Goal: Task Accomplishment & Management: Manage account settings

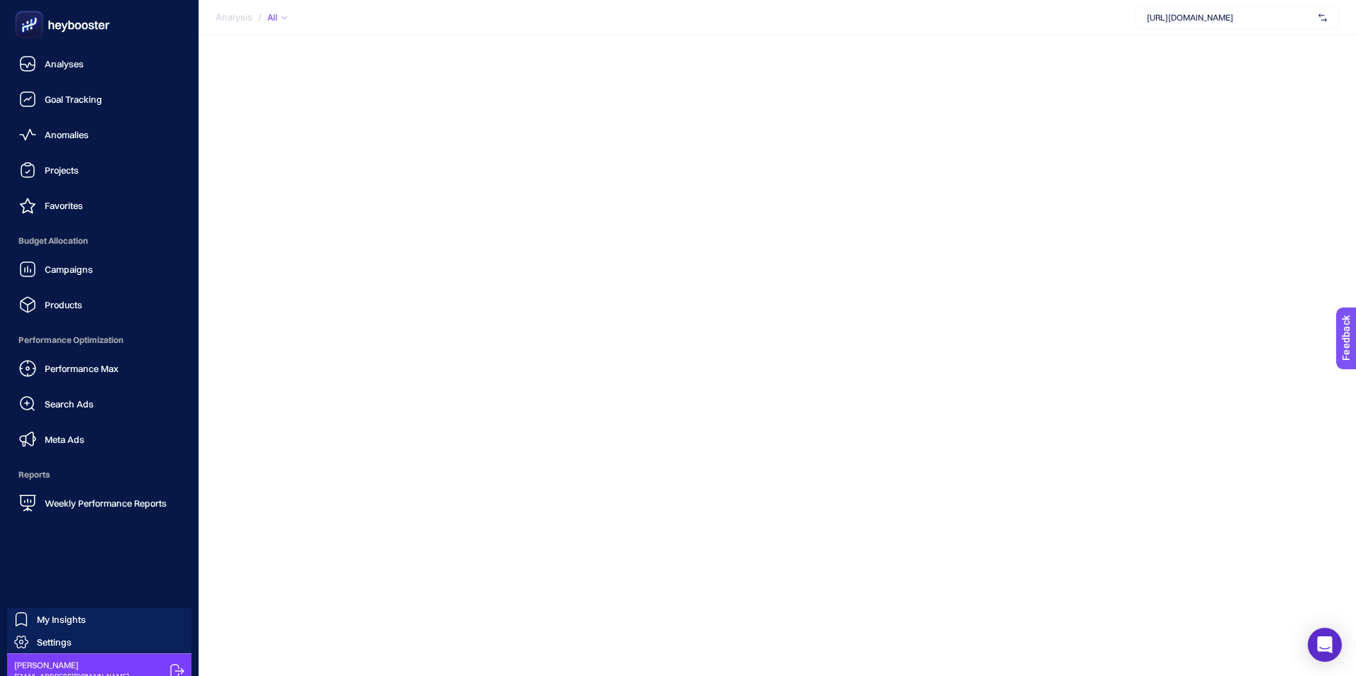
click at [68, 640] on span "Settings" at bounding box center [54, 642] width 35 height 11
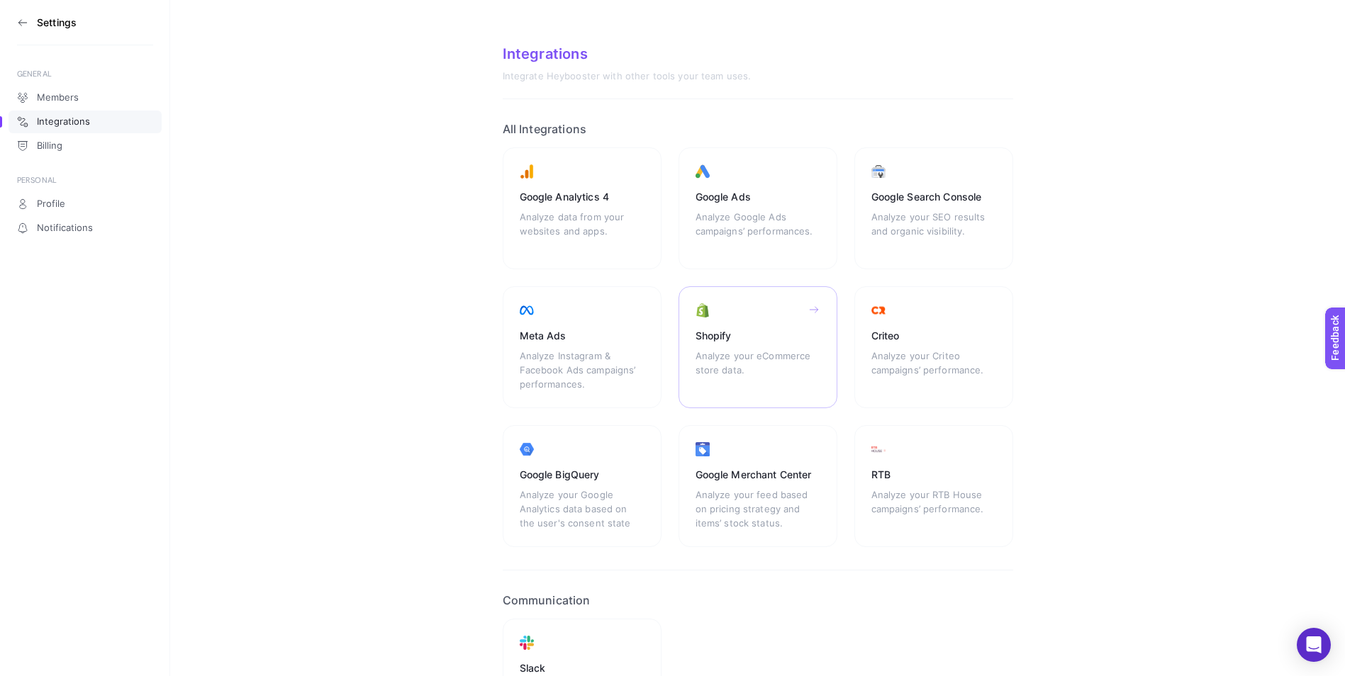
click at [750, 337] on div "Shopify" at bounding box center [757, 336] width 125 height 14
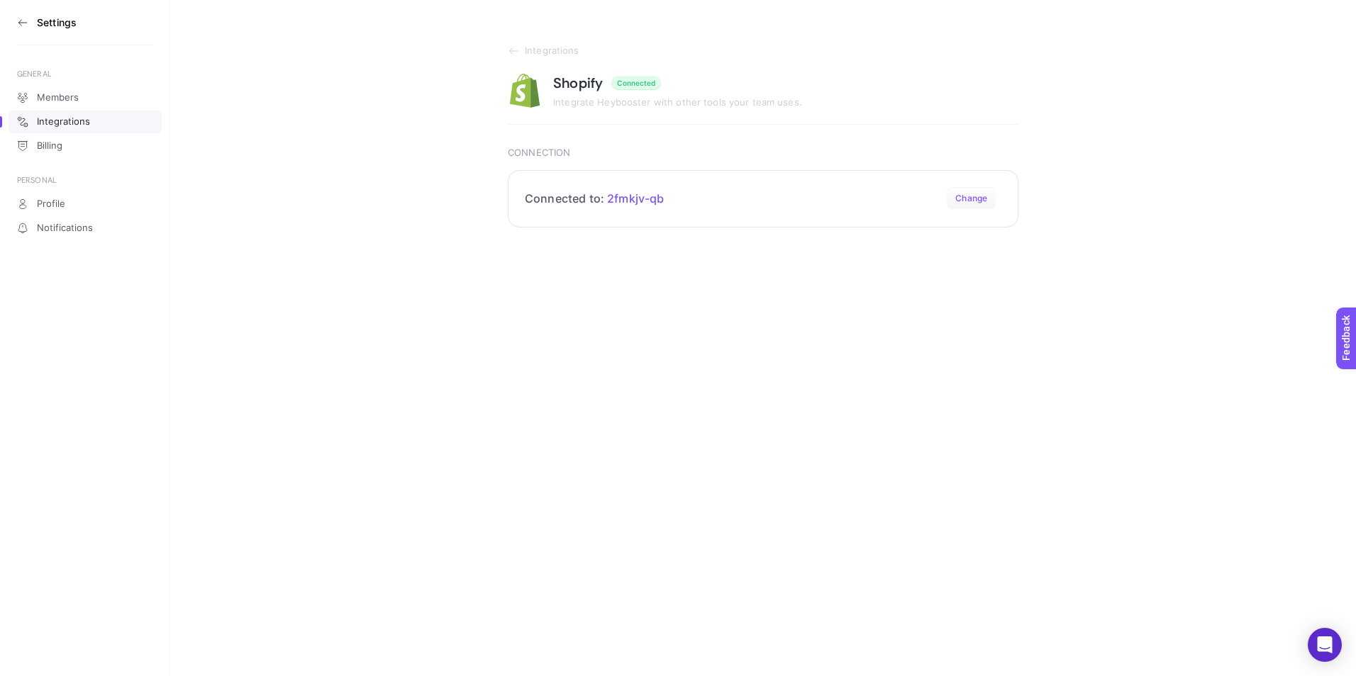
click at [980, 199] on button "Change" at bounding box center [970, 198] width 49 height 23
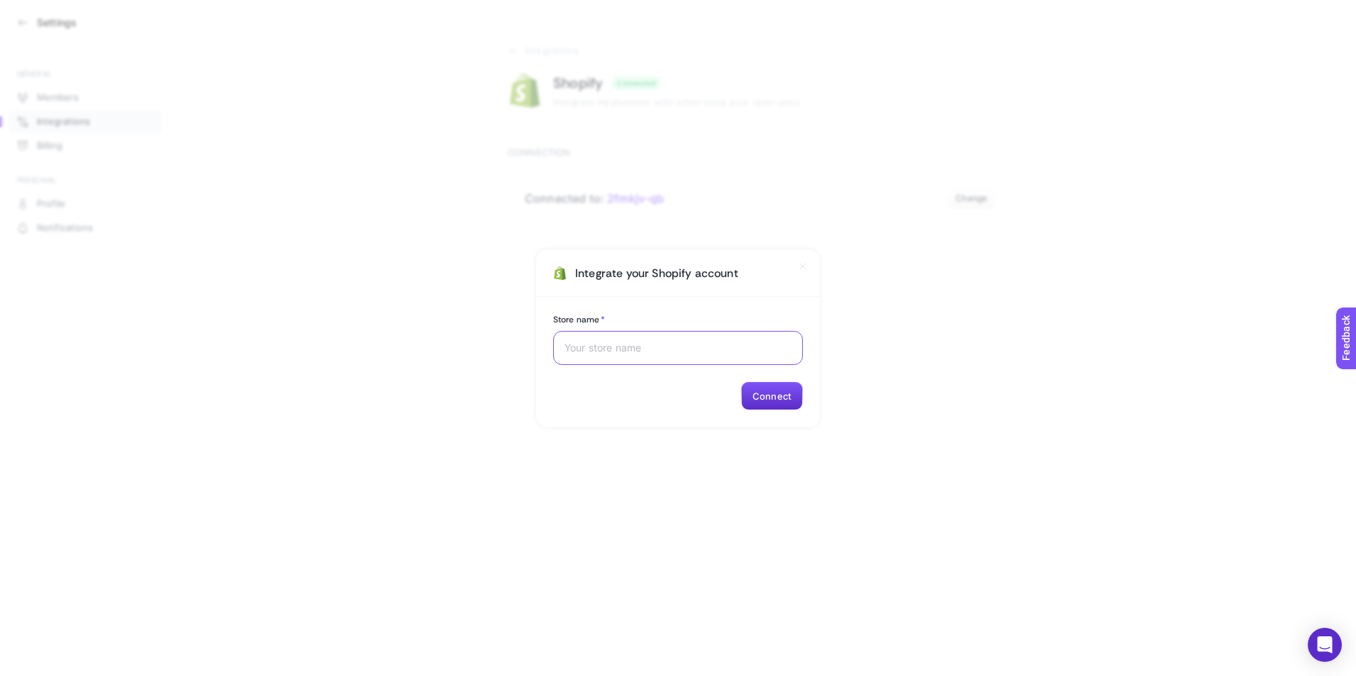
click at [628, 344] on input "Store name *" at bounding box center [677, 347] width 227 height 11
click at [715, 205] on section "Integrate your Shopify account Store name * Connect" at bounding box center [678, 338] width 1356 height 676
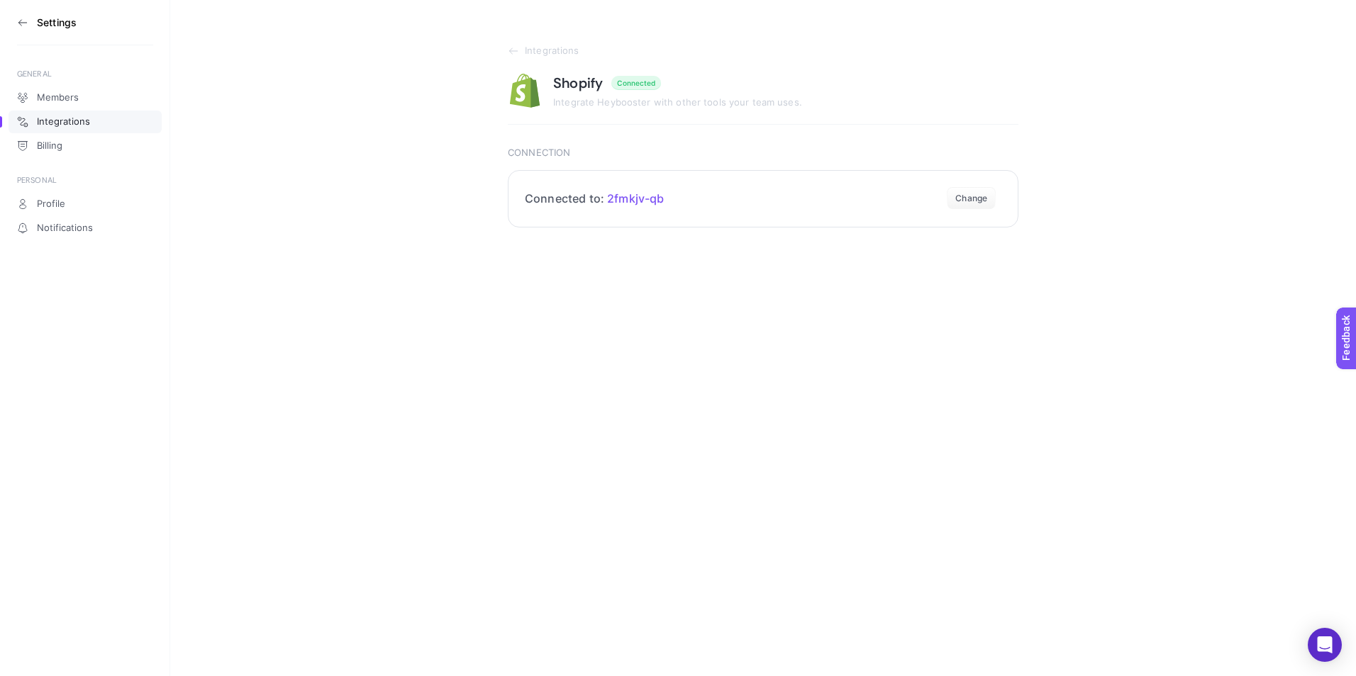
drag, startPoint x: 681, startPoint y: 199, endPoint x: 663, endPoint y: 201, distance: 18.6
click at [663, 201] on section "Connected to: 2fmkjv-qb Change" at bounding box center [763, 198] width 510 height 57
copy h2 "2fmkjv-qb"
click at [973, 192] on button "Change" at bounding box center [970, 198] width 49 height 23
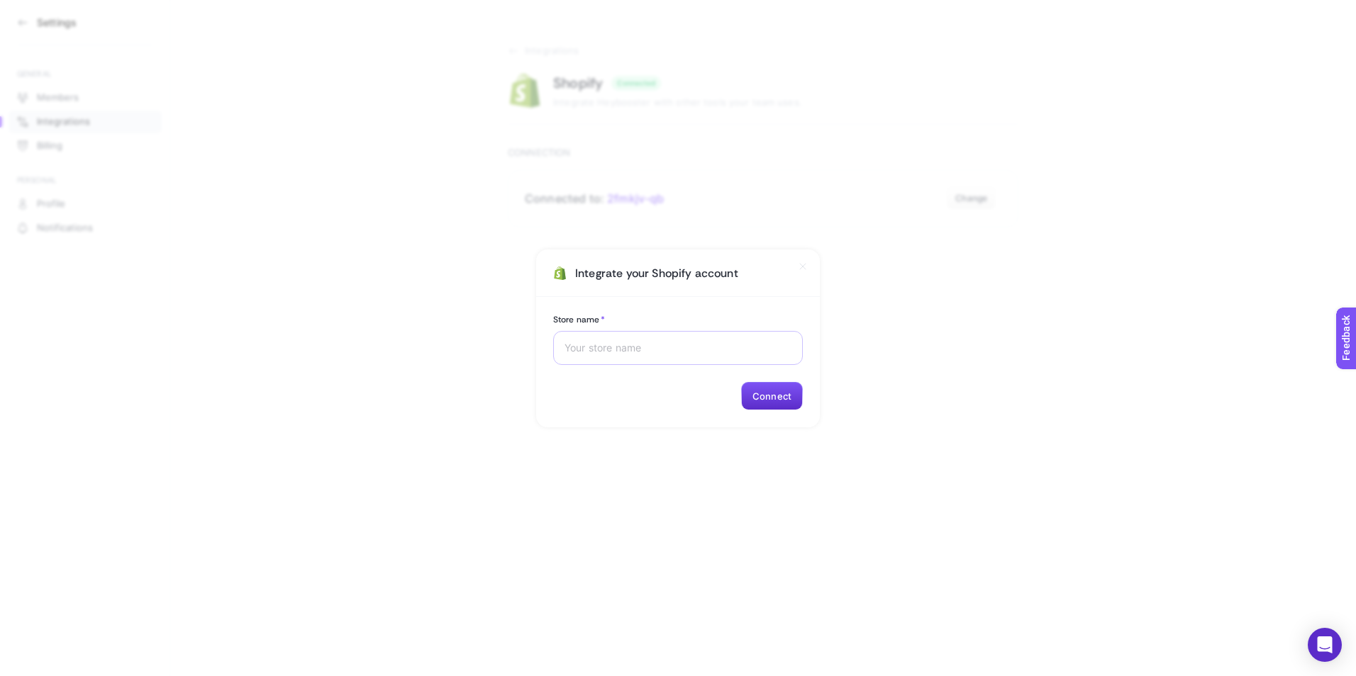
click at [645, 339] on div at bounding box center [678, 348] width 250 height 34
paste input "2fmkjv-qb"
type input "2fmkjv-qb"
click at [769, 398] on button "Connect" at bounding box center [772, 396] width 62 height 28
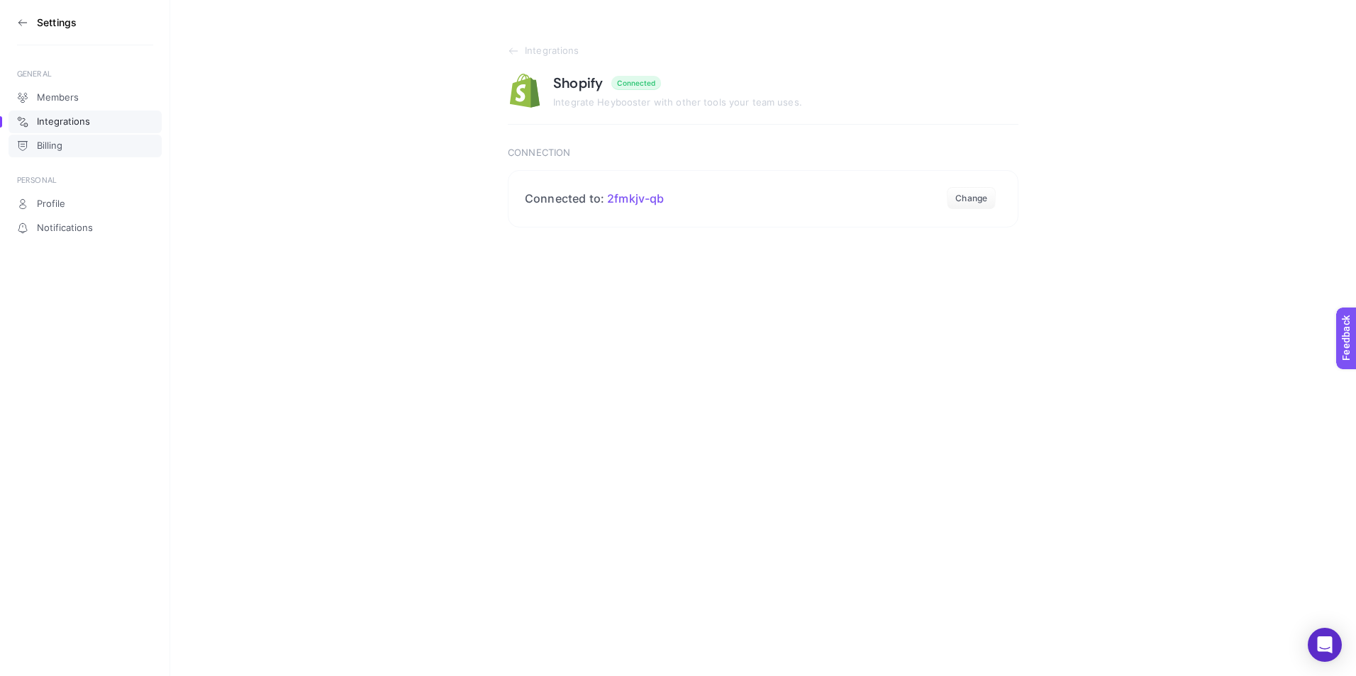
click at [57, 138] on link "Billing" at bounding box center [85, 146] width 153 height 23
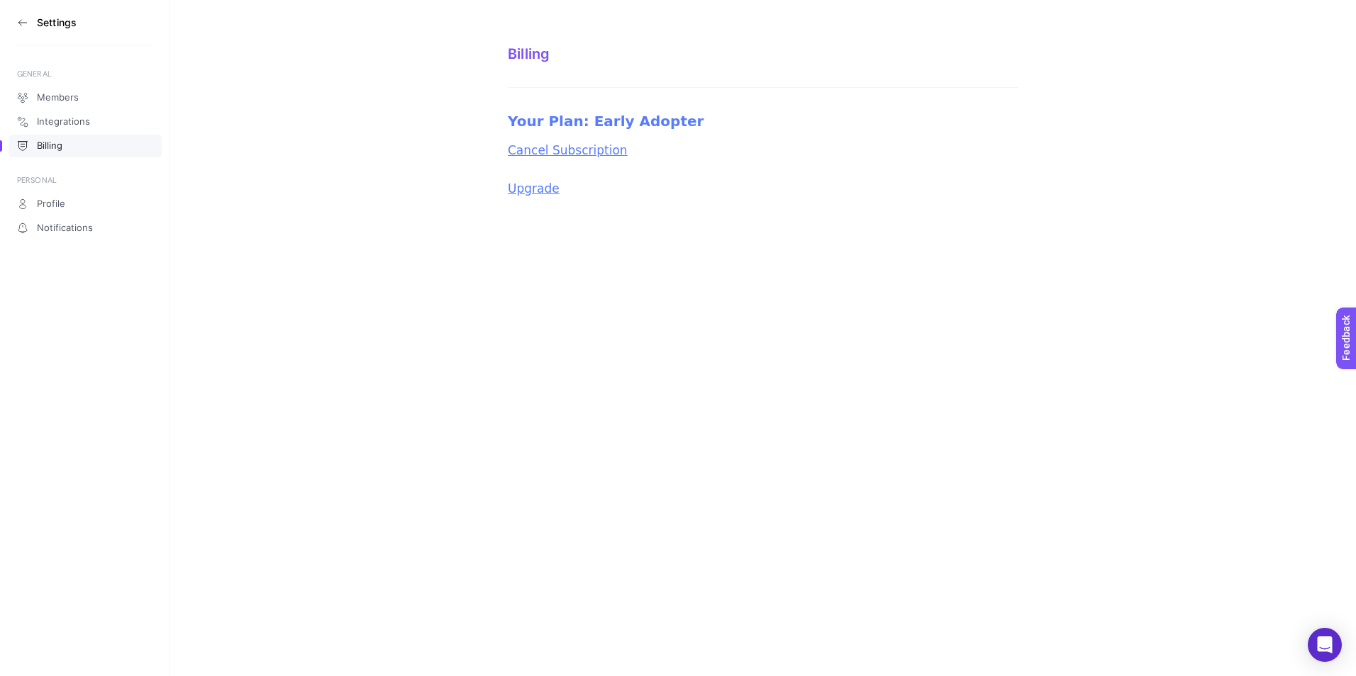
click at [18, 17] on icon at bounding box center [22, 22] width 11 height 11
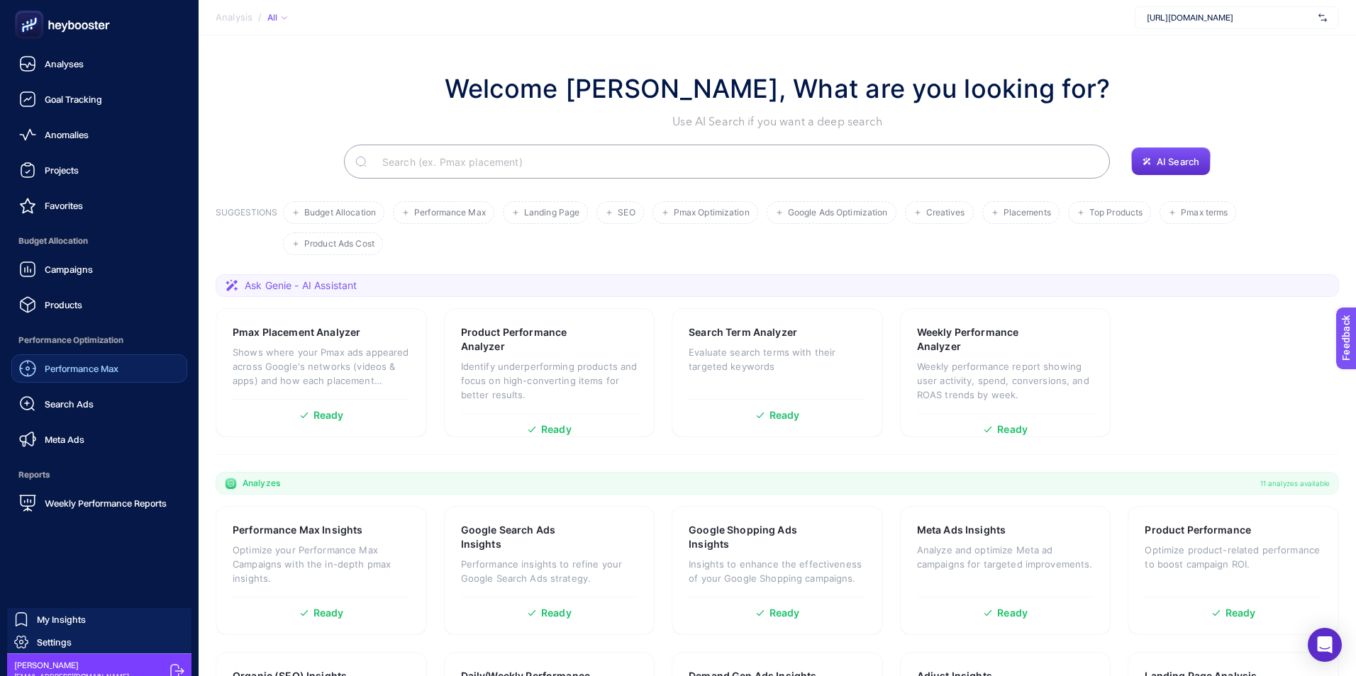
click at [70, 363] on span "Performance Max" at bounding box center [82, 368] width 74 height 11
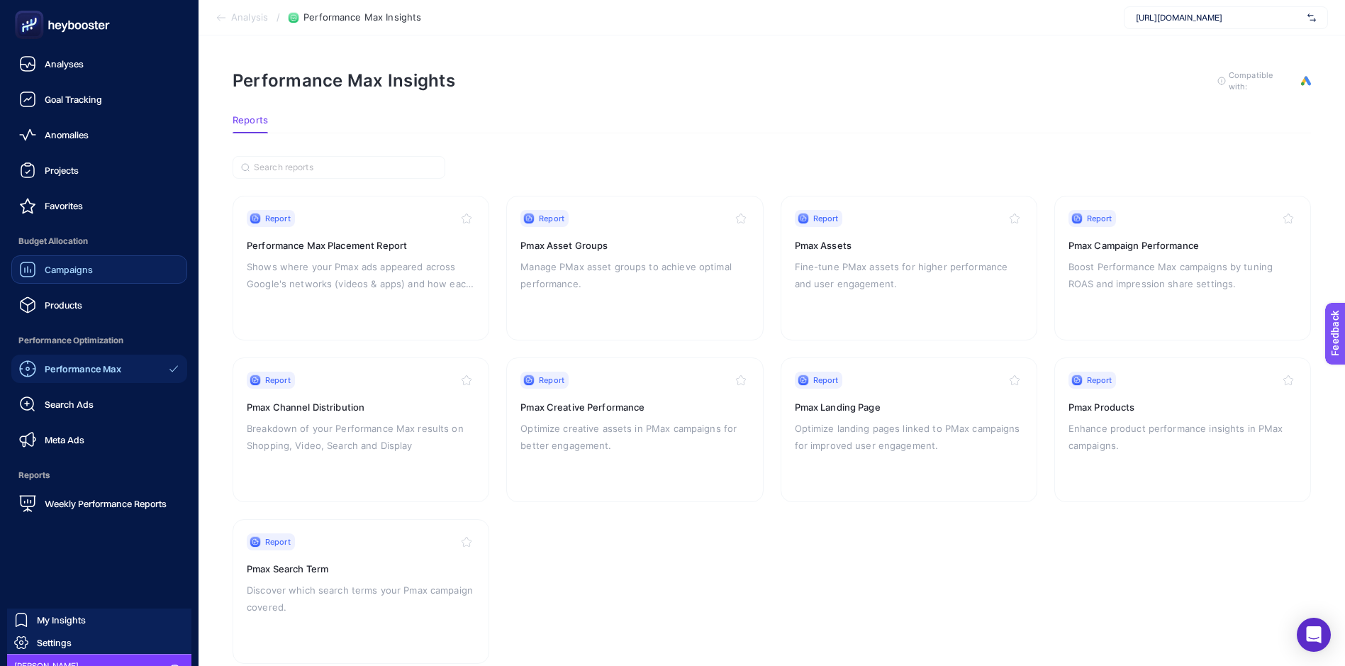
click at [73, 264] on span "Campaigns" at bounding box center [69, 269] width 48 height 11
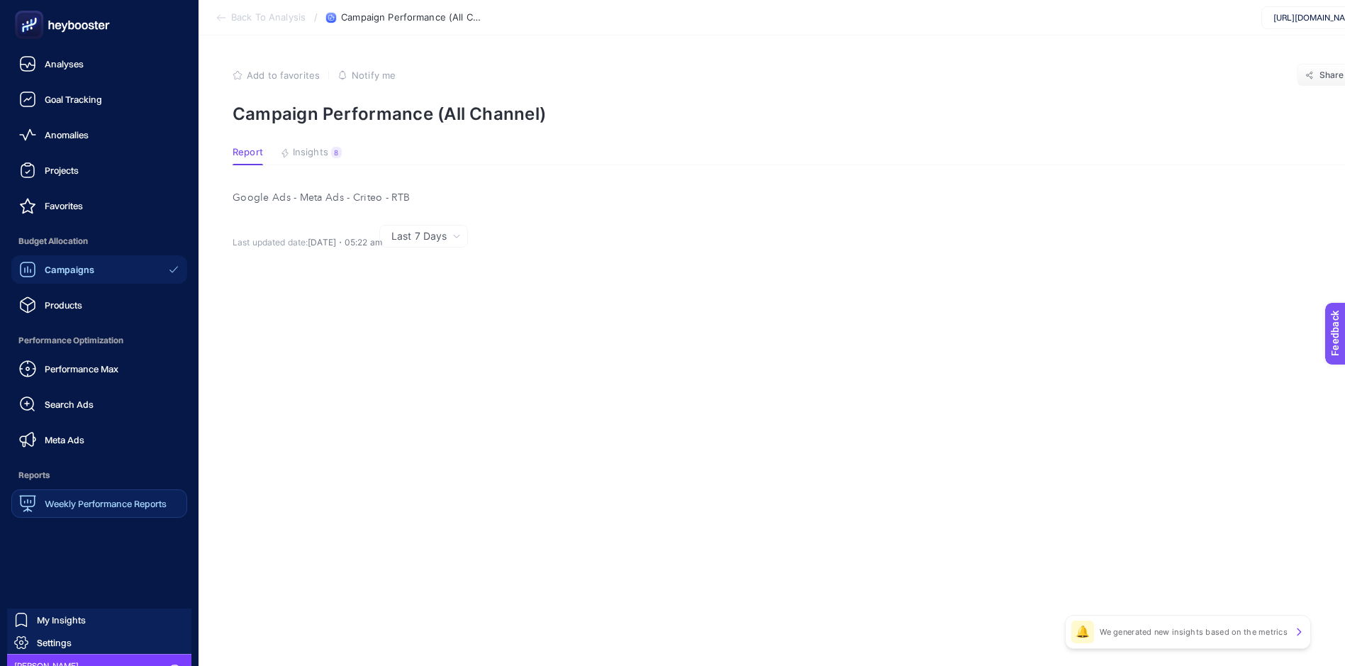
click at [104, 497] on div "Weekly Performance Reports" at bounding box center [92, 503] width 147 height 17
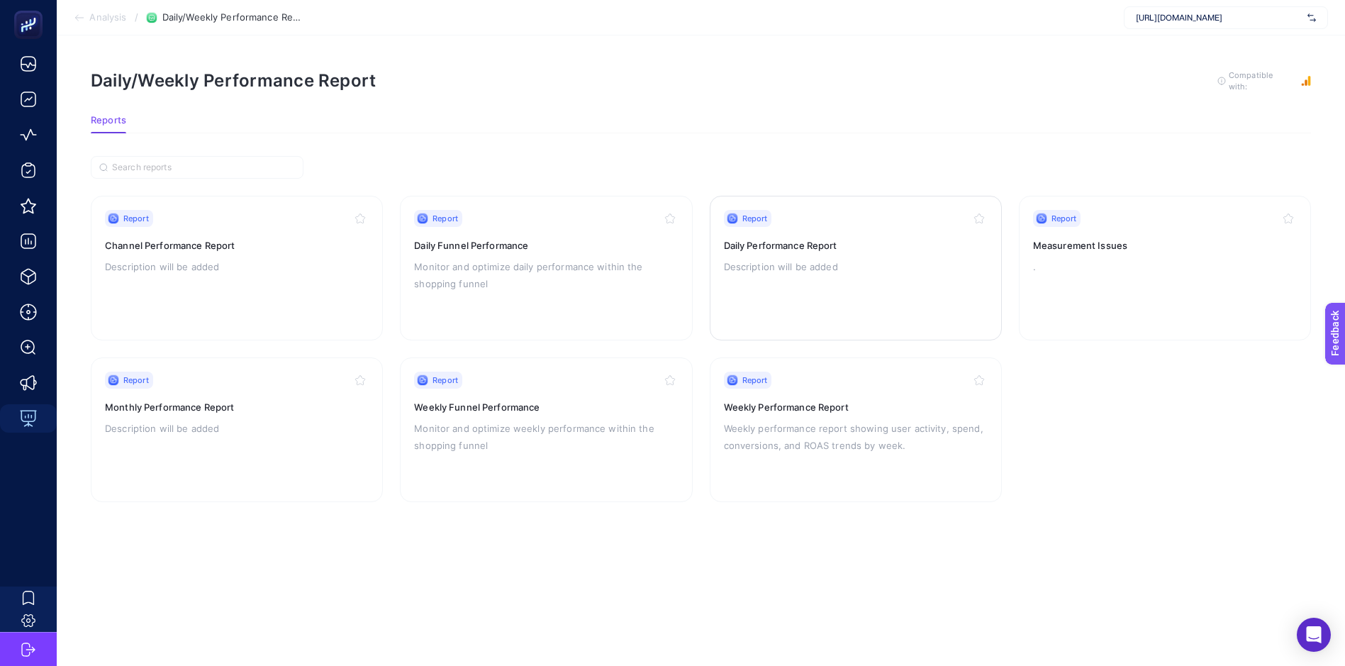
click at [789, 258] on p "Description will be added" at bounding box center [856, 266] width 264 height 17
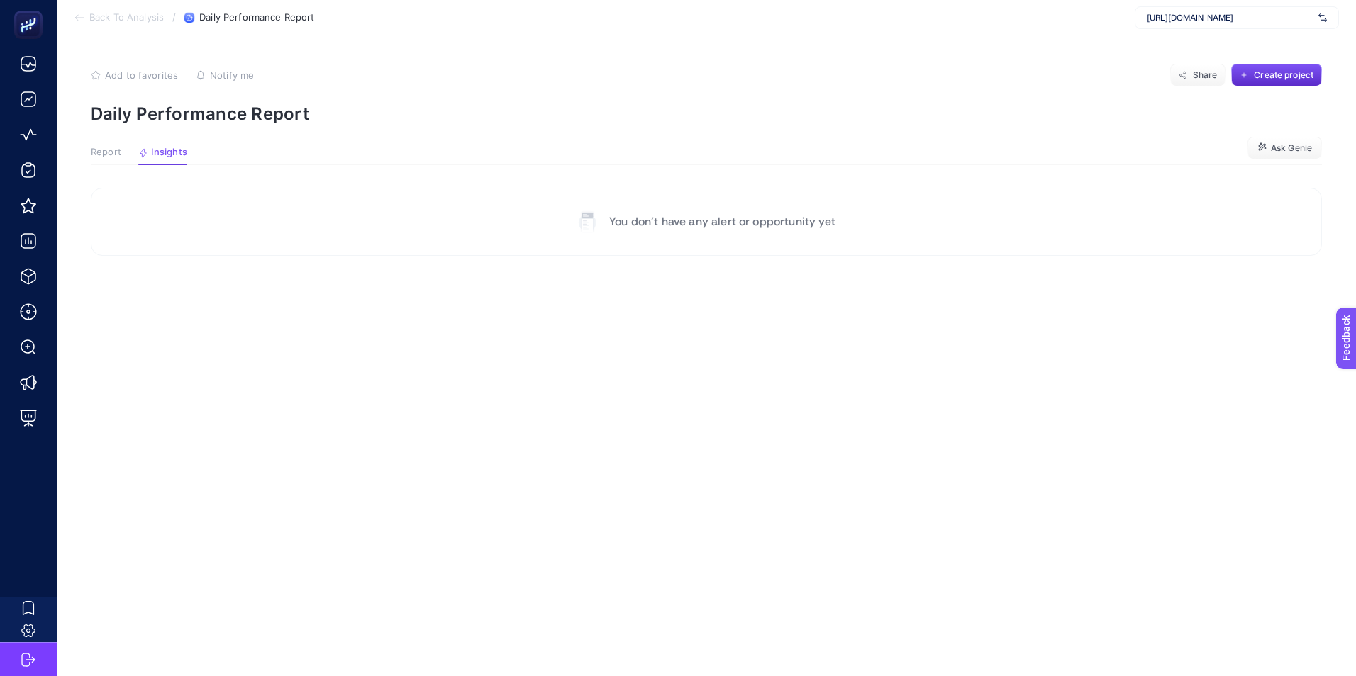
click at [108, 153] on span "Report" at bounding box center [106, 152] width 30 height 11
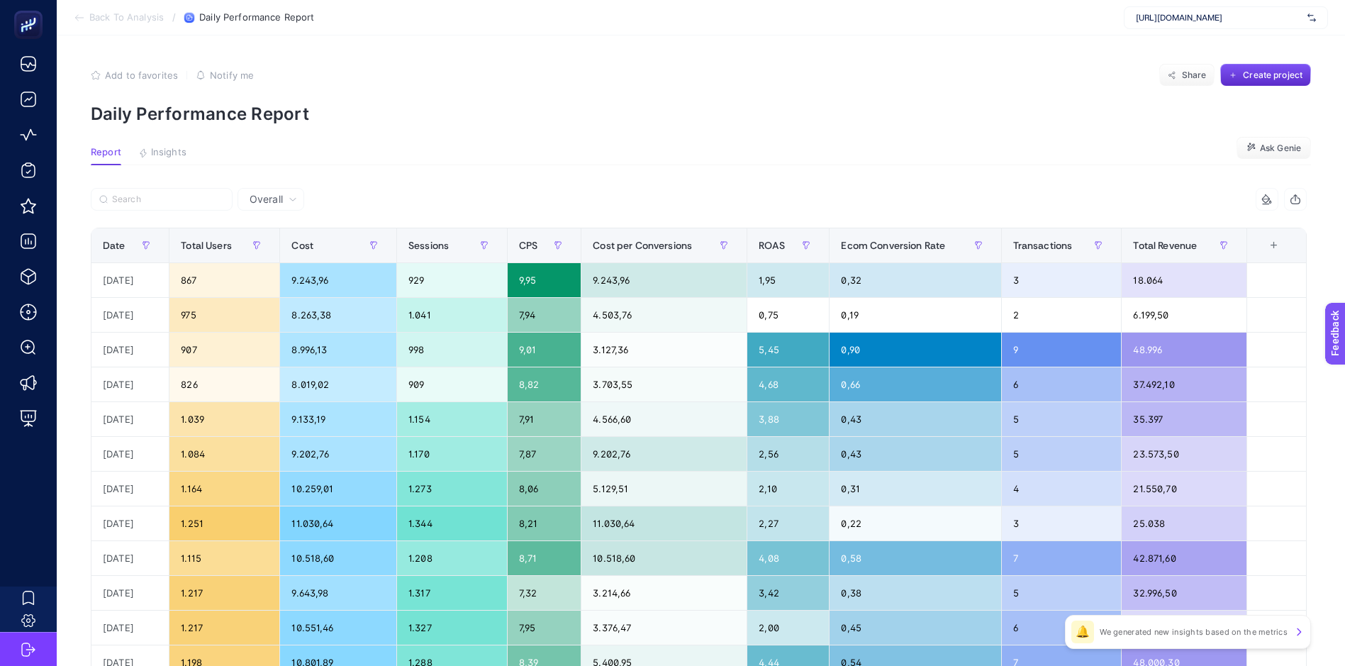
click at [220, 77] on span "Notify me" at bounding box center [232, 74] width 44 height 11
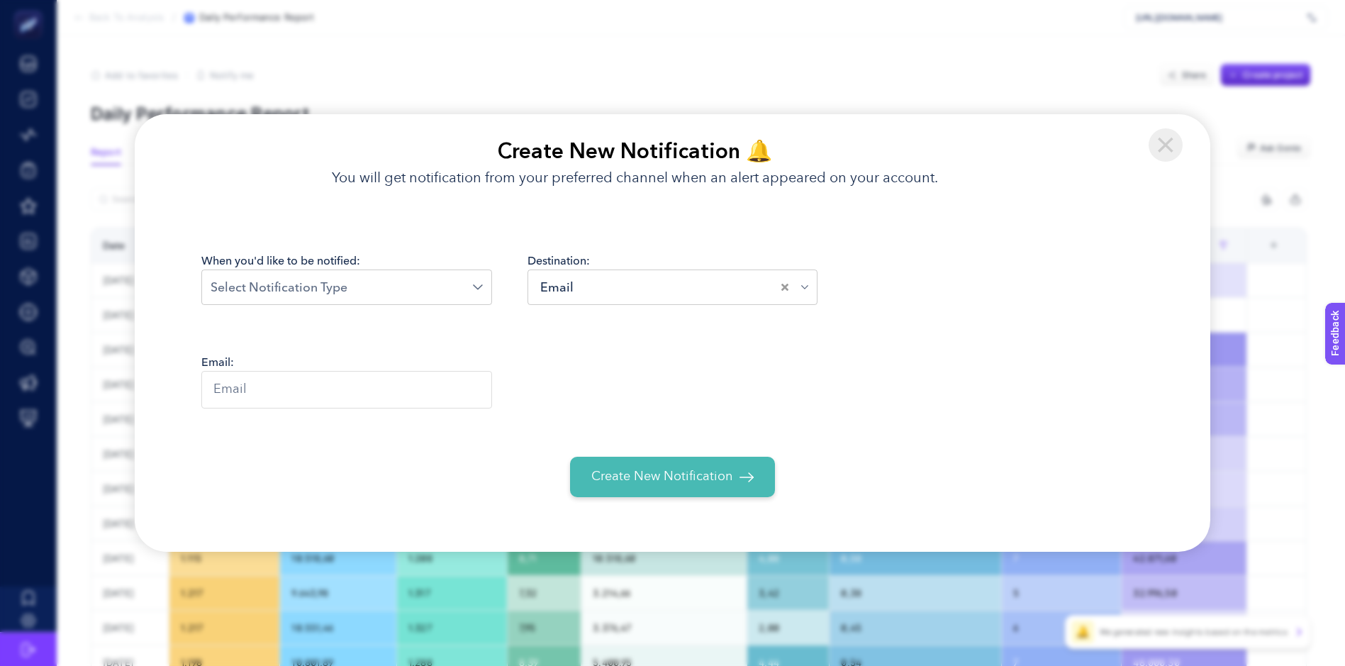
click at [347, 286] on input "Search for option" at bounding box center [342, 287] width 262 height 19
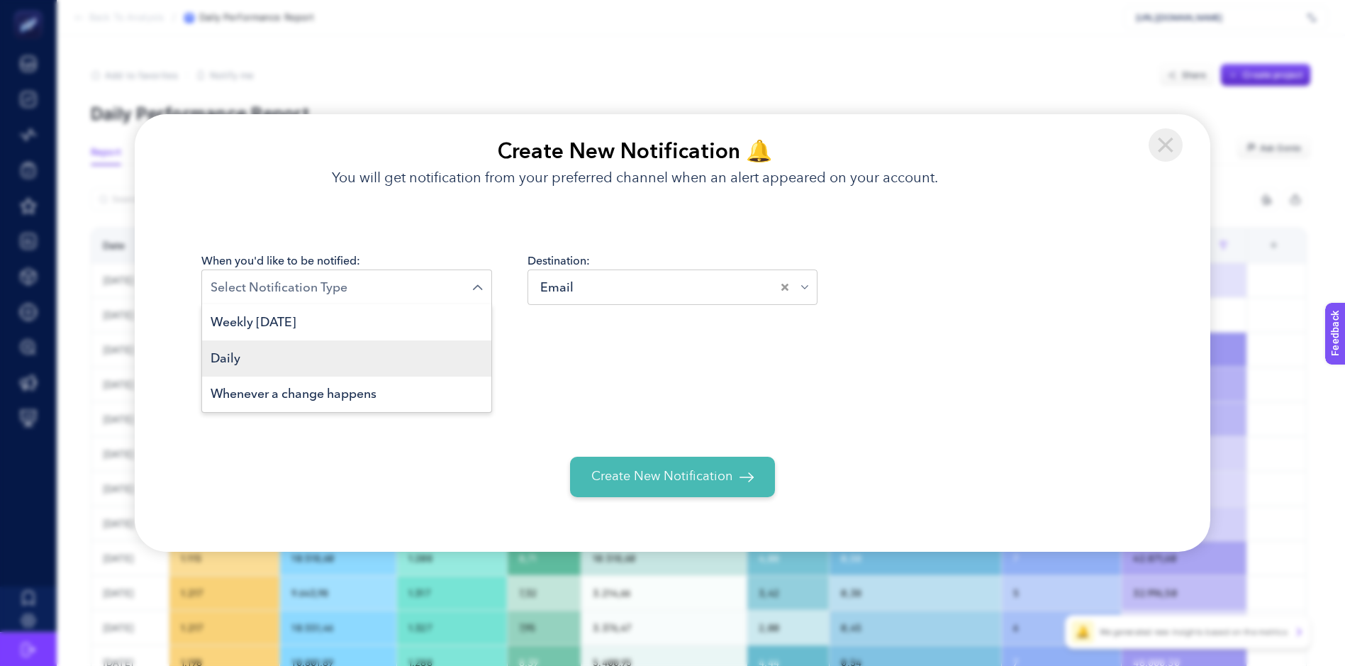
click at [270, 354] on li "Daily" at bounding box center [346, 358] width 289 height 36
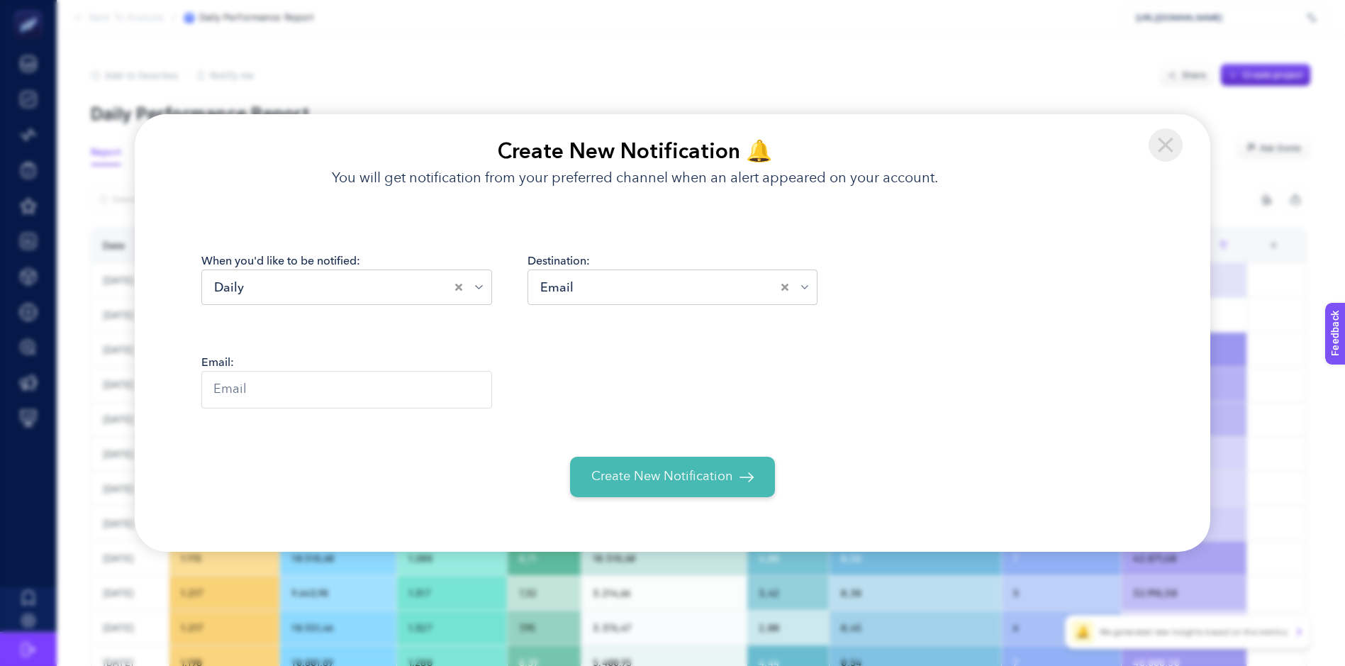
click at [332, 390] on input "text" at bounding box center [346, 390] width 291 height 38
click at [332, 391] on input "text" at bounding box center [346, 390] width 291 height 38
click at [599, 392] on div "Email: e-ticaret@misirli1951.com" at bounding box center [672, 391] width 943 height 74
click at [444, 395] on input "e-ticaret@misirli1951.com" at bounding box center [346, 390] width 291 height 38
type input "e-ticaret@misirli1951.com"
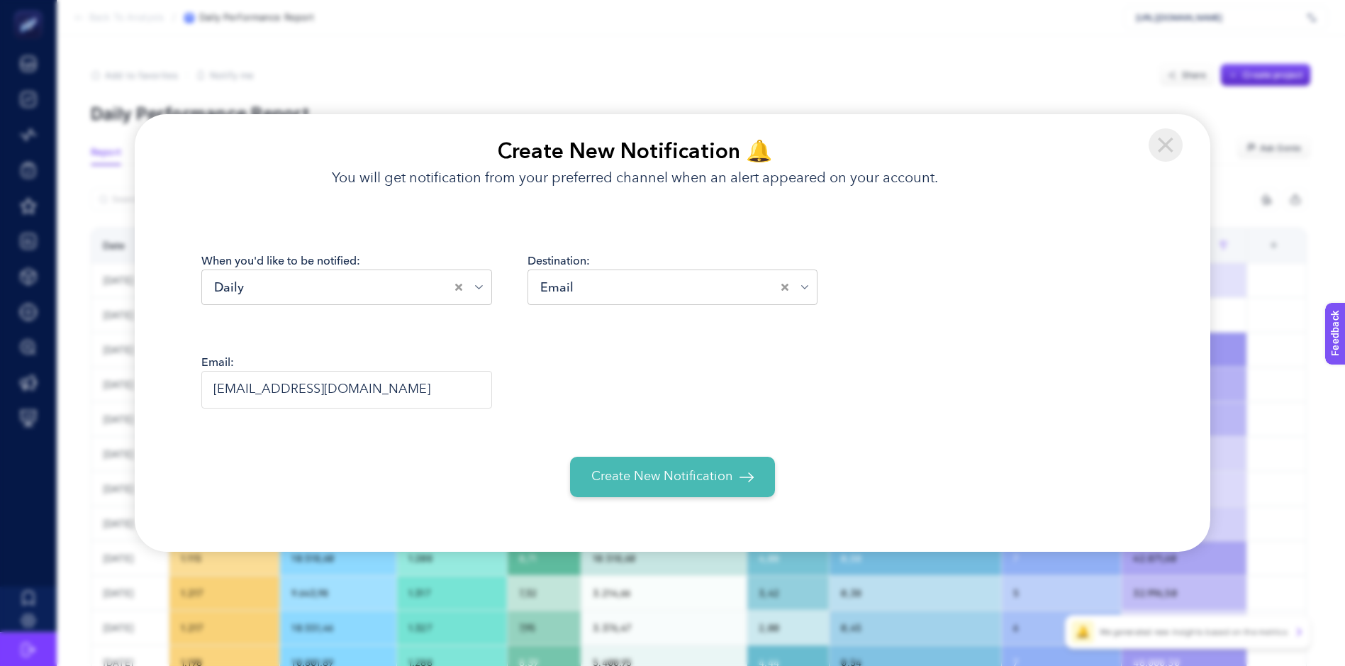
click at [600, 367] on div "Email: e-ticaret@misirli1951.com" at bounding box center [672, 391] width 943 height 74
click at [681, 478] on span "Create New Notification" at bounding box center [661, 476] width 141 height 19
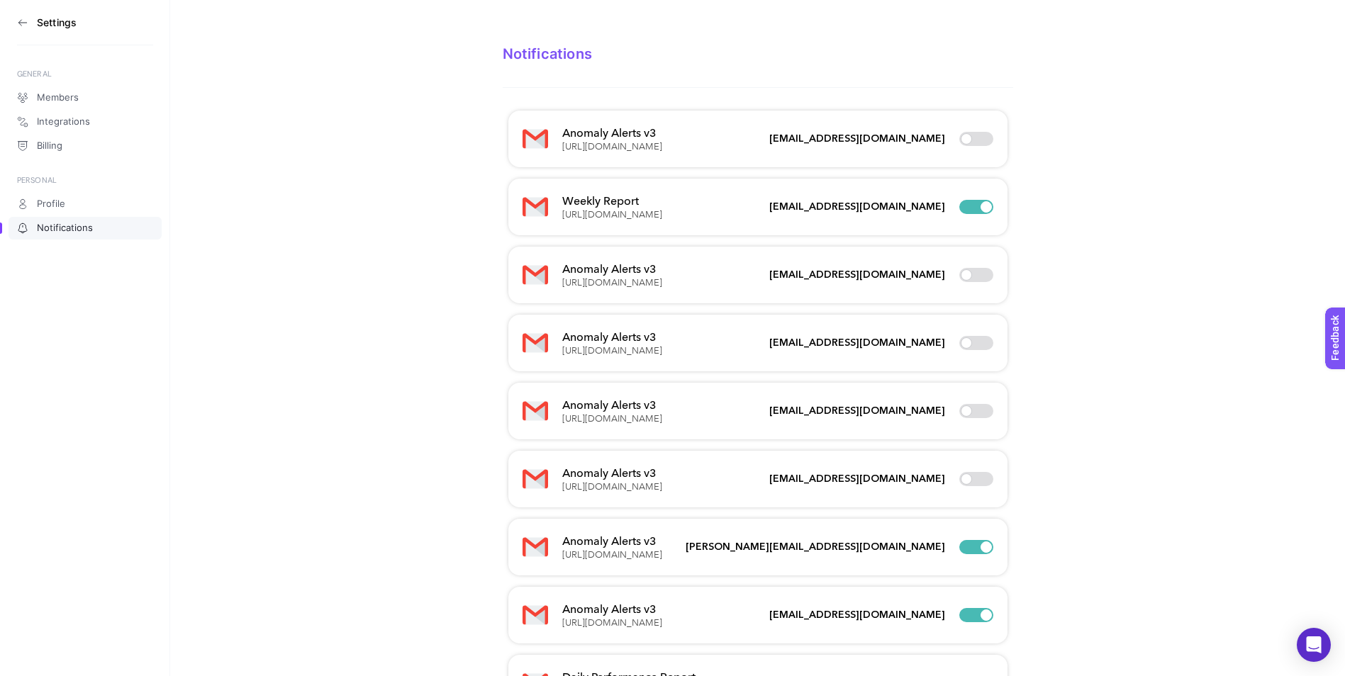
click at [23, 20] on icon at bounding box center [22, 22] width 11 height 11
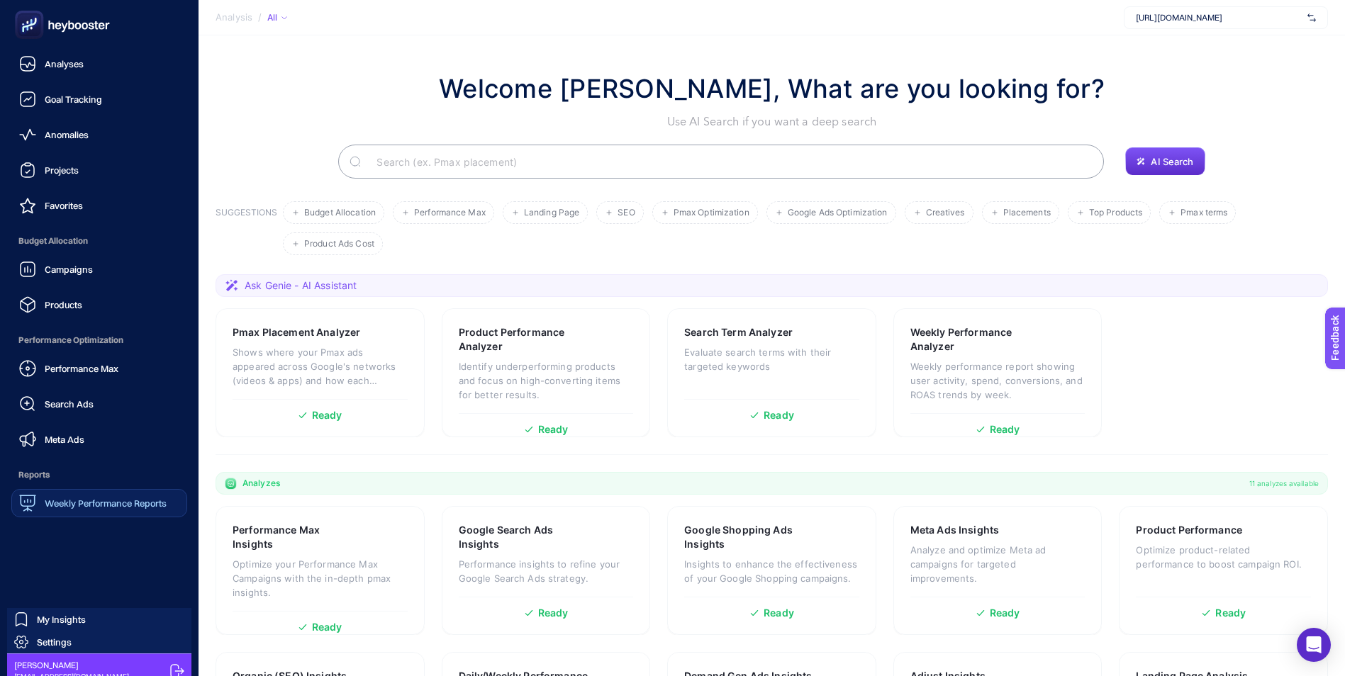
click at [96, 503] on span "Weekly Performance Reports" at bounding box center [106, 503] width 122 height 11
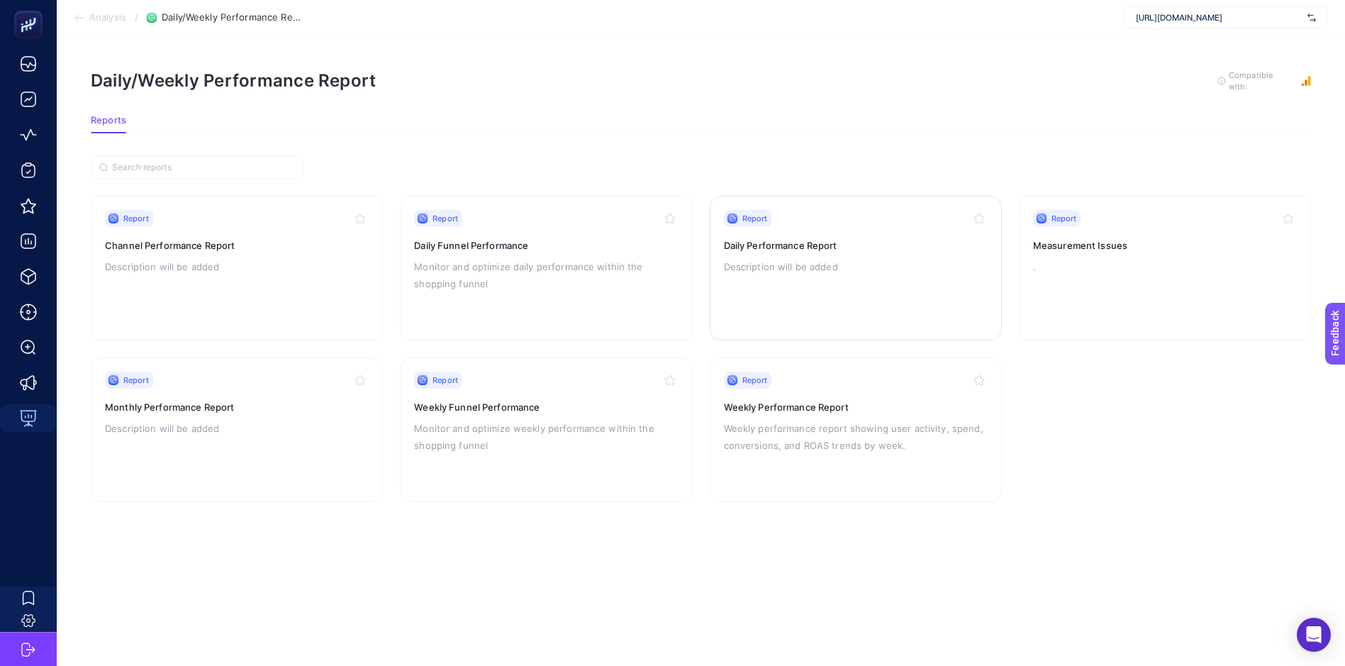
click at [844, 240] on h3 "Daily Performance Report" at bounding box center [856, 245] width 264 height 14
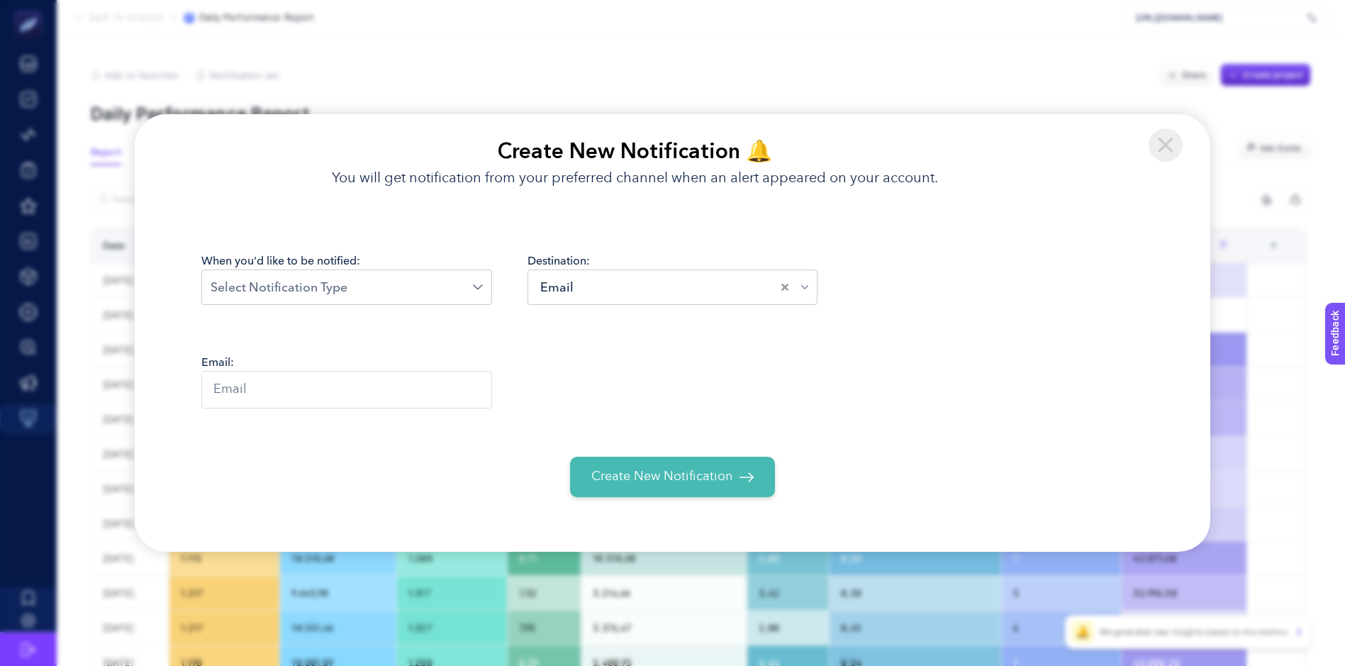
click at [328, 286] on input "Search for option" at bounding box center [342, 287] width 262 height 19
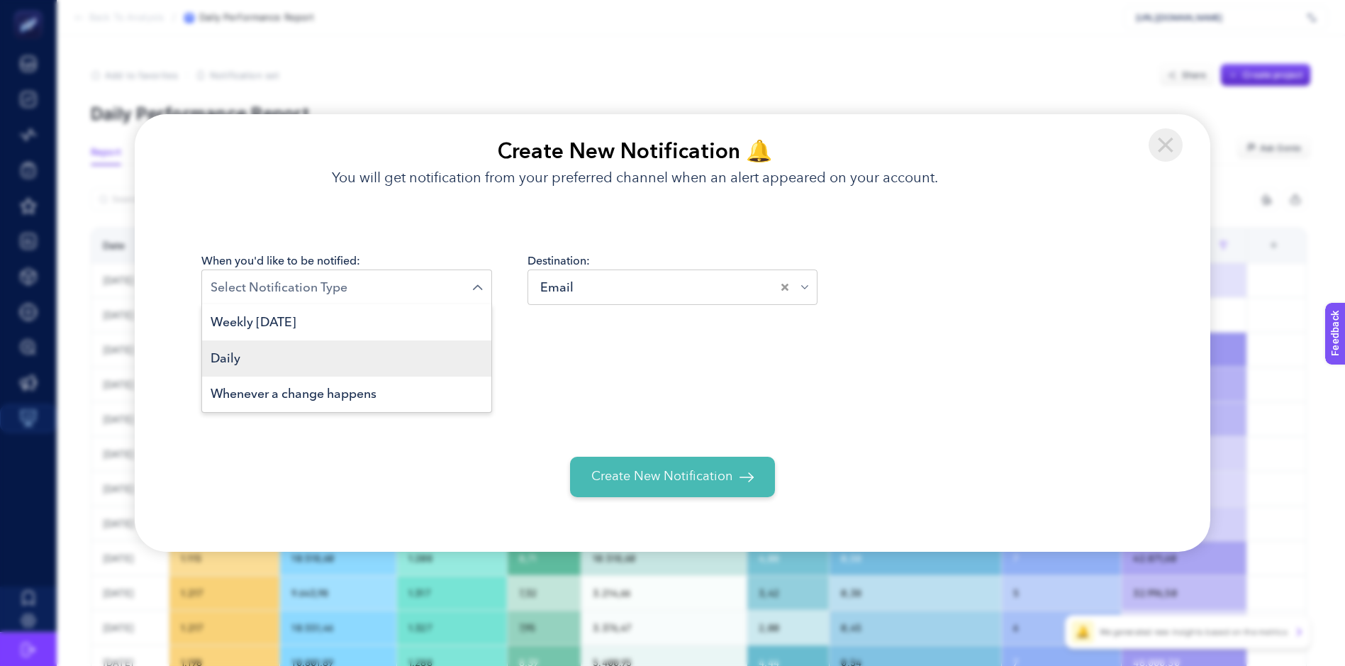
click at [281, 353] on li "Daily" at bounding box center [346, 358] width 289 height 36
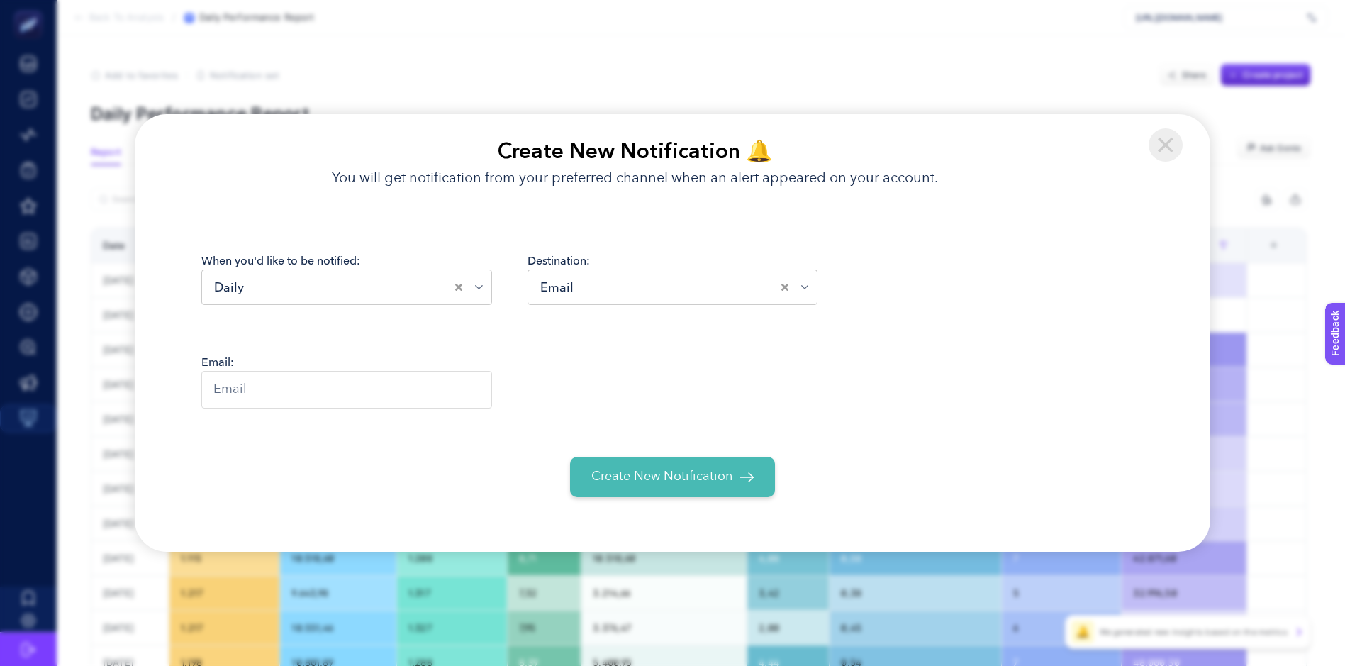
click at [645, 284] on input "Search for option" at bounding box center [679, 287] width 204 height 19
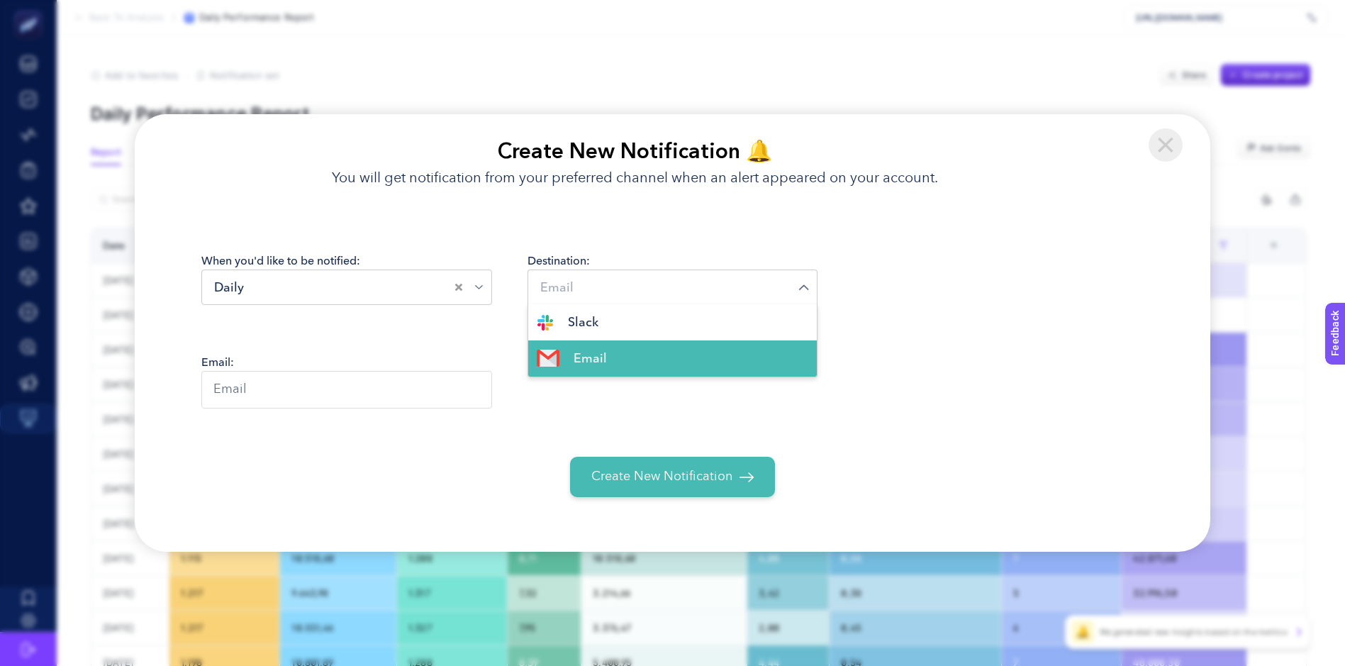
click at [907, 286] on div "When you'd like to be notified: Daily Loading... Destination: Email Loading... …" at bounding box center [672, 288] width 943 height 73
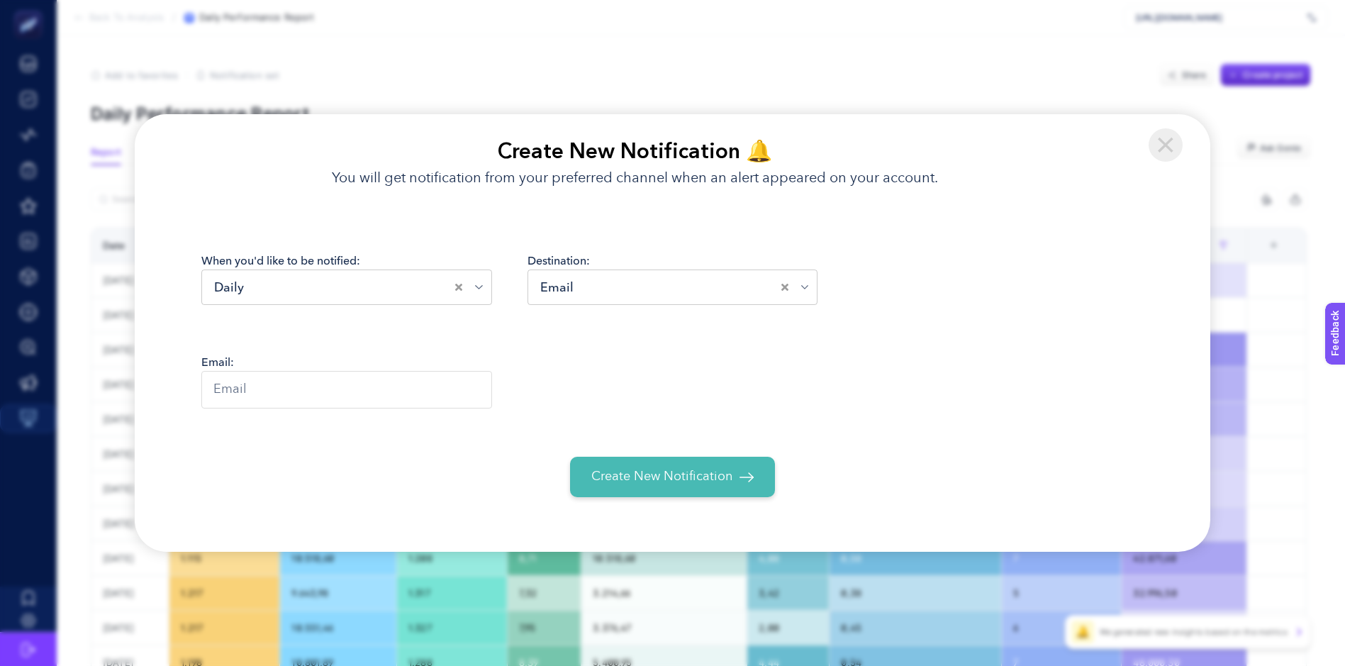
click at [315, 398] on input "text" at bounding box center [346, 390] width 291 height 38
click at [383, 389] on input "text" at bounding box center [346, 390] width 291 height 38
click at [1173, 140] on img at bounding box center [1164, 144] width 33 height 33
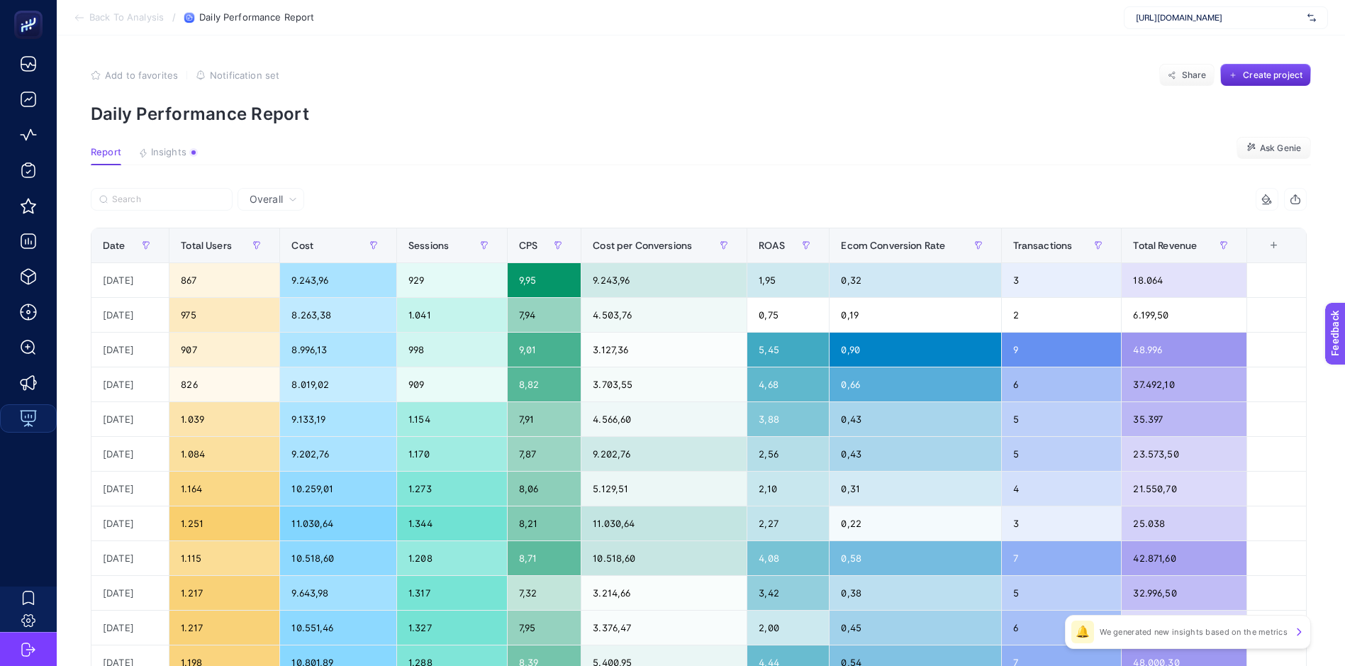
click at [417, 111] on p "Daily Performance Report" at bounding box center [701, 114] width 1220 height 21
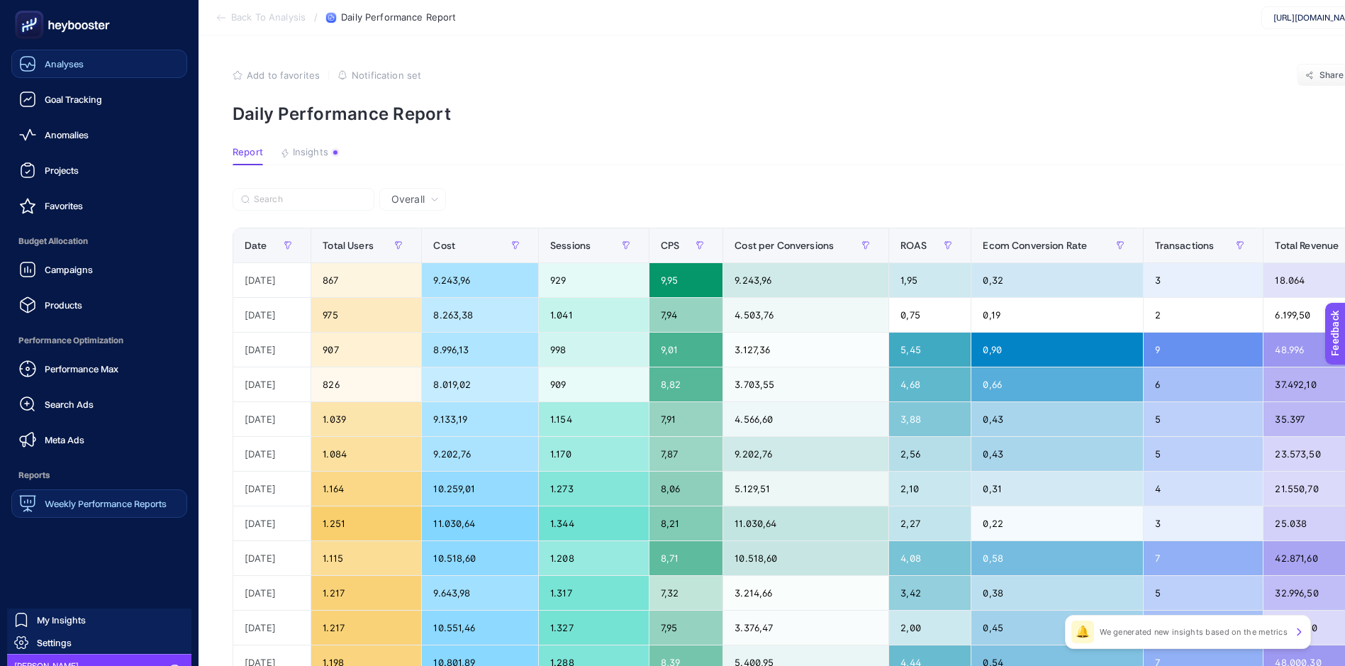
click at [58, 63] on span "Analyses" at bounding box center [64, 63] width 39 height 11
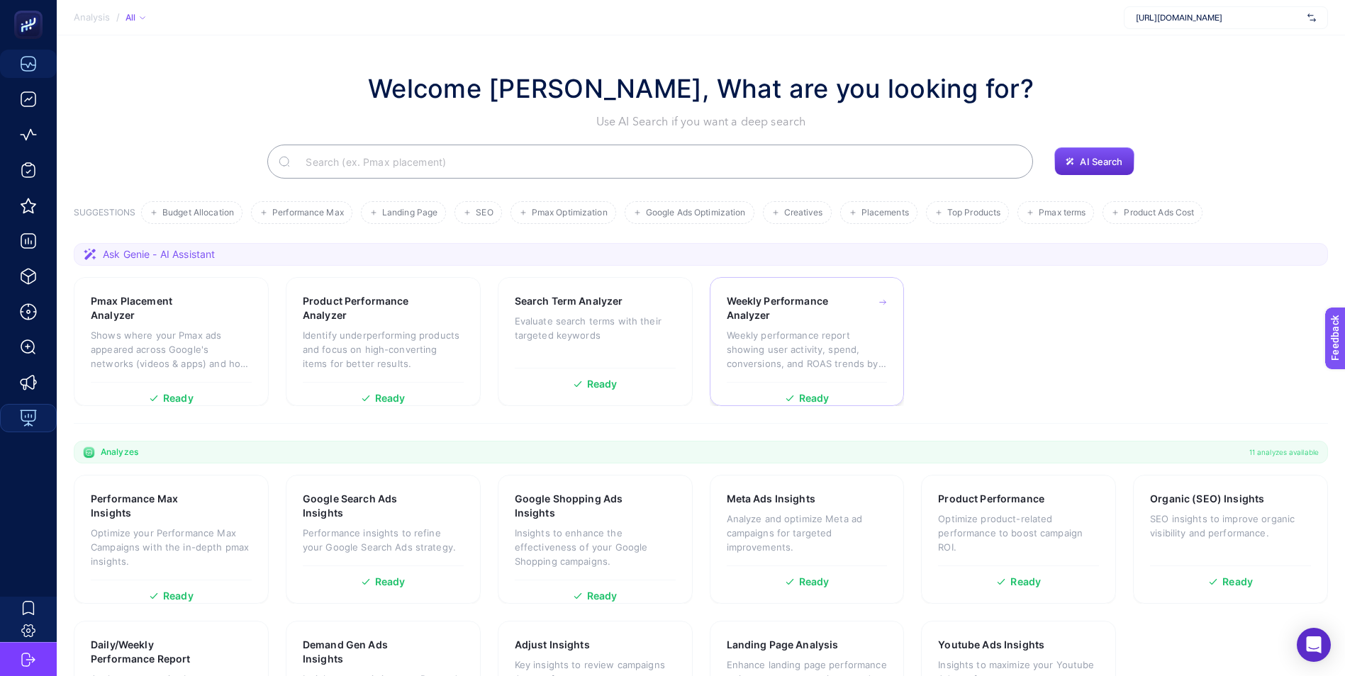
click at [786, 329] on p "Weekly performance report showing user activity, spend, conversions, and ROAS t…" at bounding box center [807, 349] width 161 height 43
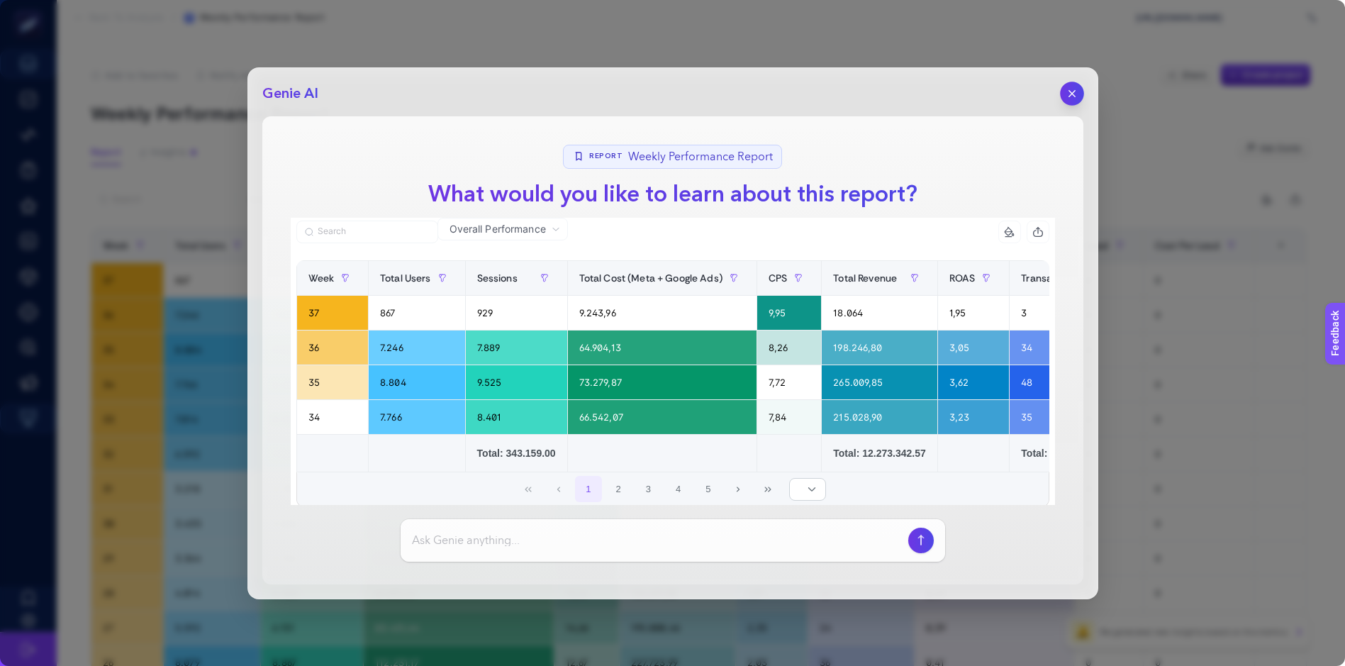
click at [1071, 89] on icon "button" at bounding box center [1072, 93] width 12 height 12
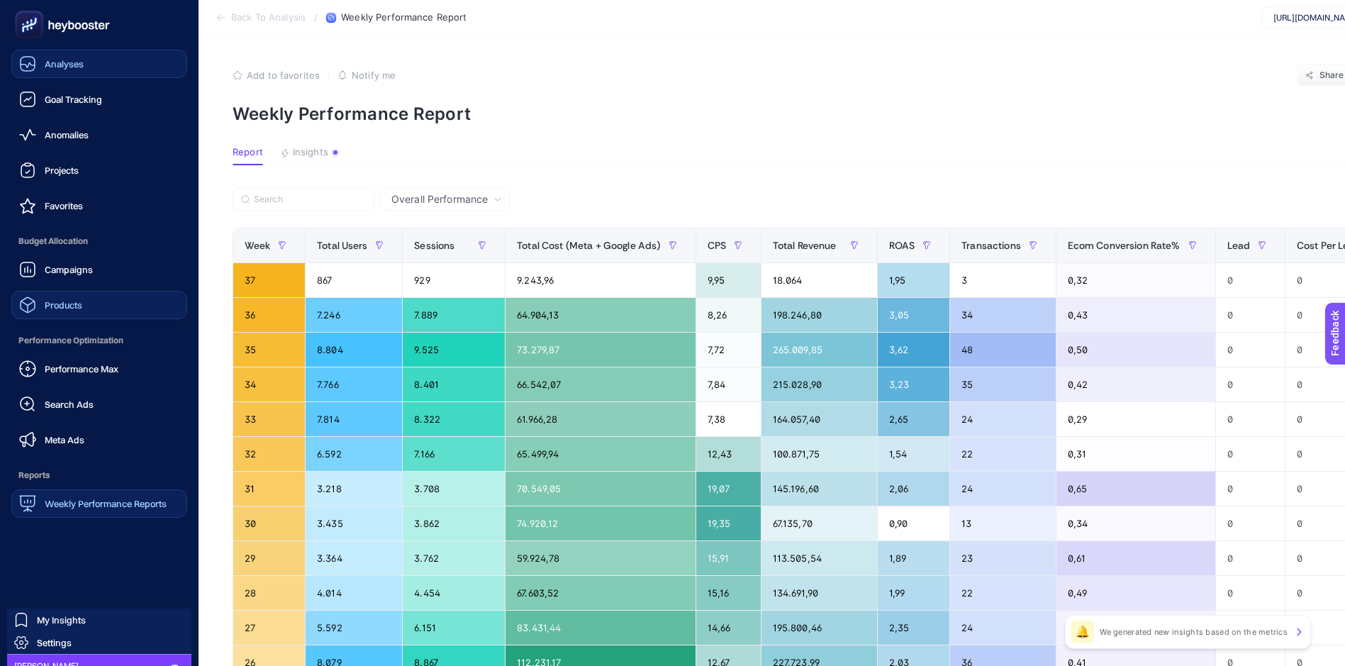
click at [70, 306] on span "Products" at bounding box center [64, 304] width 38 height 11
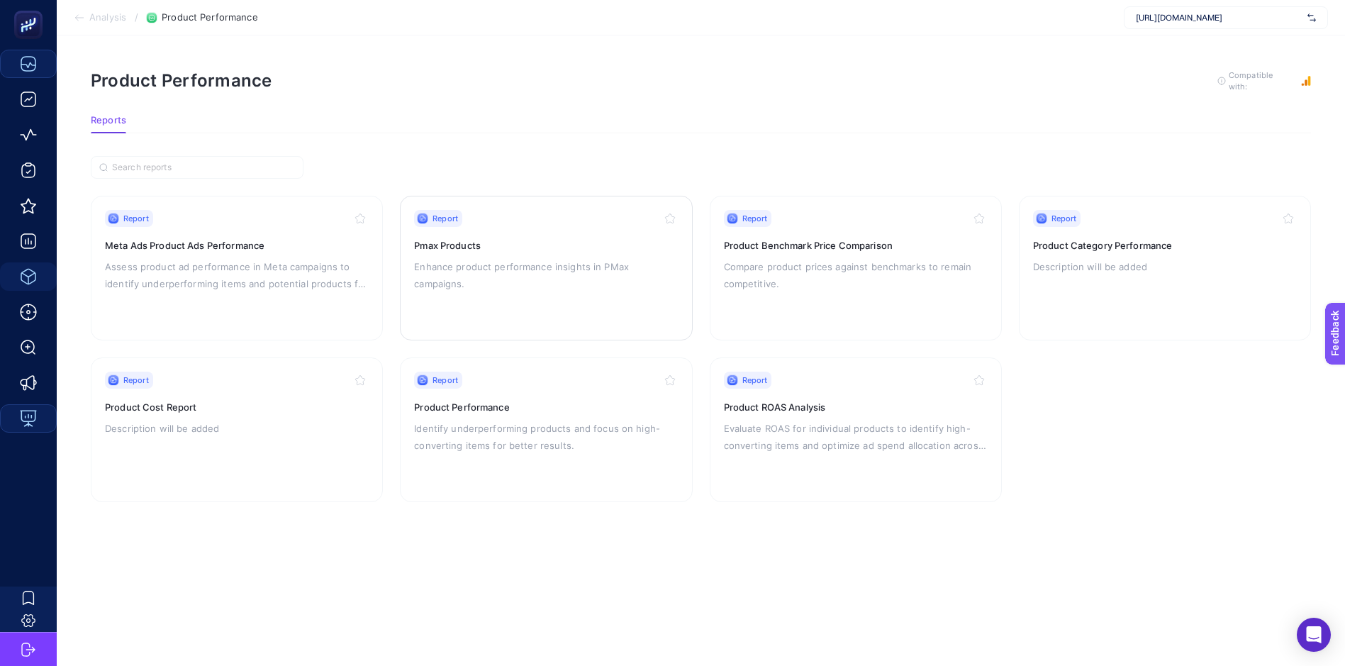
click at [495, 247] on h3 "Pmax Products" at bounding box center [546, 245] width 264 height 14
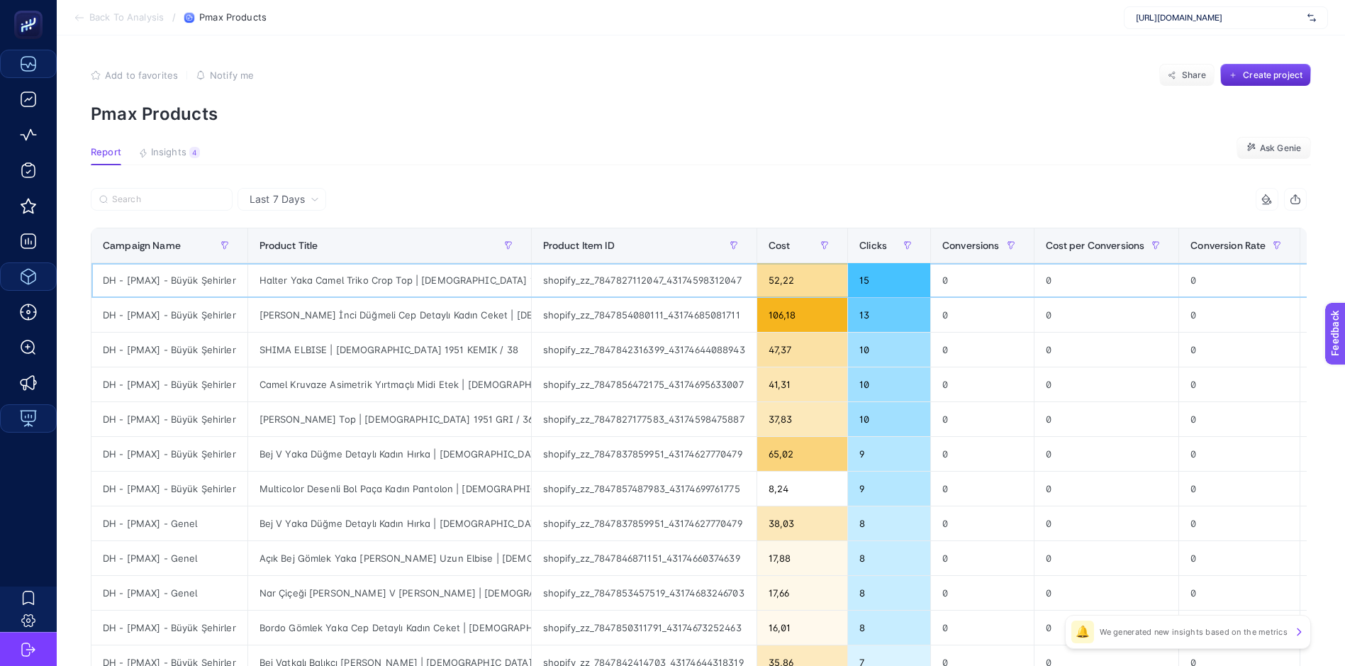
click at [472, 279] on div "Halter Yaka Camel Triko Crop Top | Mısırlı 1951 Kamel / 38" at bounding box center [389, 280] width 283 height 34
click at [591, 145] on article "Add to favorites false Notify me Share Create project Pmax Products Report Insi…" at bounding box center [701, 589] width 1288 height 1108
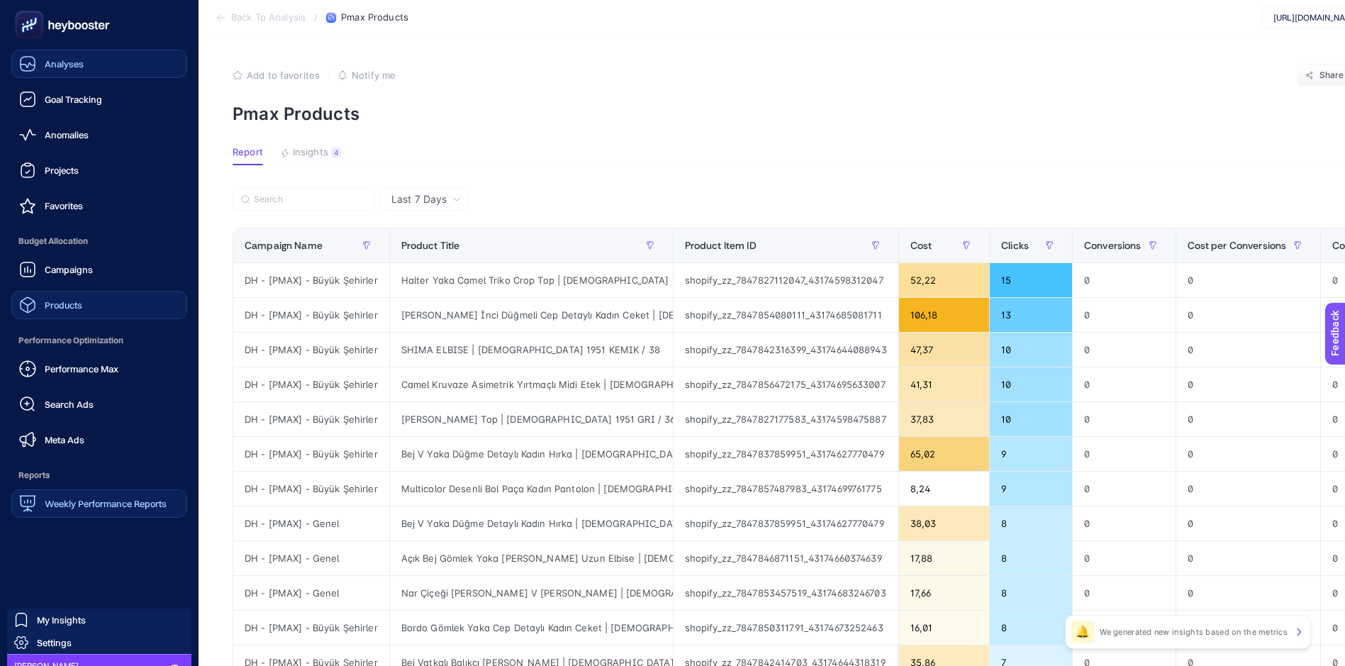
click at [74, 57] on div "Analyses" at bounding box center [51, 63] width 65 height 17
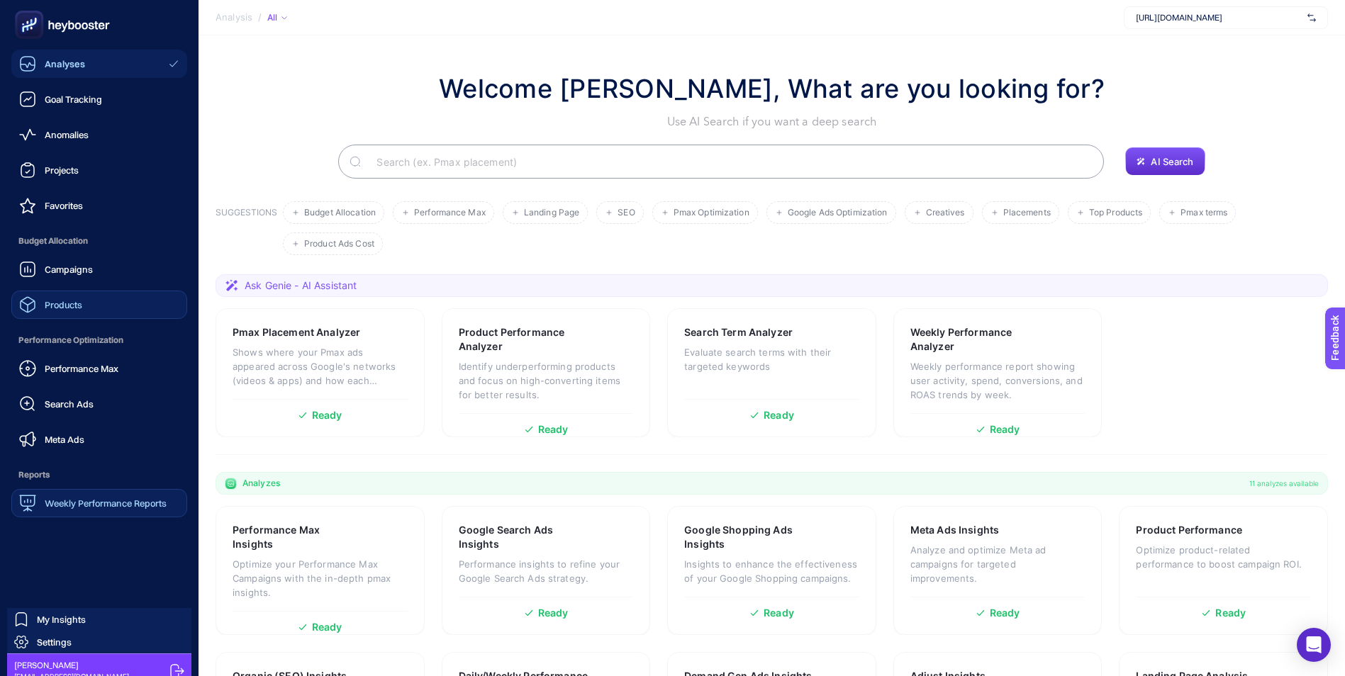
click at [60, 65] on span "Analyses" at bounding box center [65, 63] width 40 height 11
click at [56, 137] on span "Anomalies" at bounding box center [67, 134] width 44 height 11
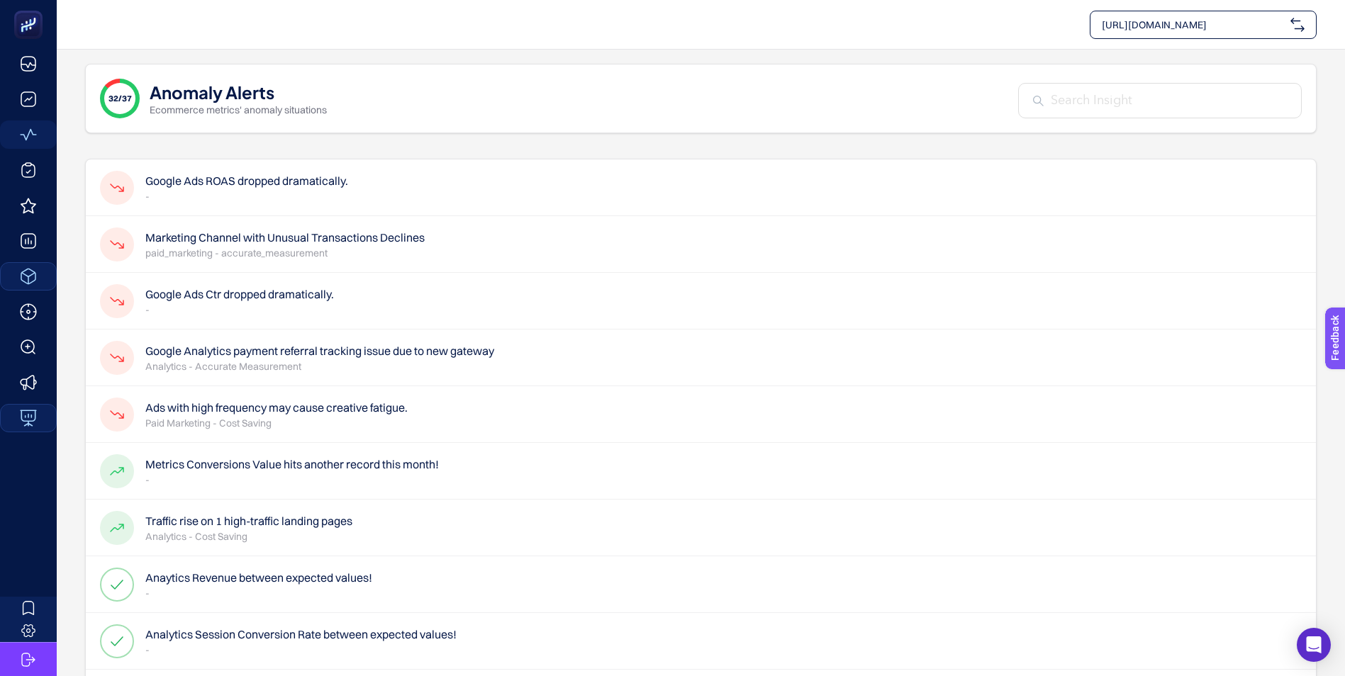
click at [243, 183] on h4 "Google Ads ROAS dropped dramatically." at bounding box center [246, 180] width 203 height 17
